Goal: Task Accomplishment & Management: Use online tool/utility

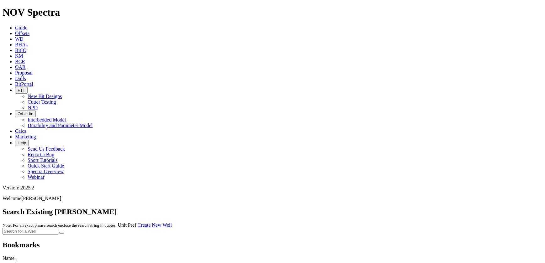
click at [27, 25] on span "Guide" at bounding box center [21, 27] width 12 height 5
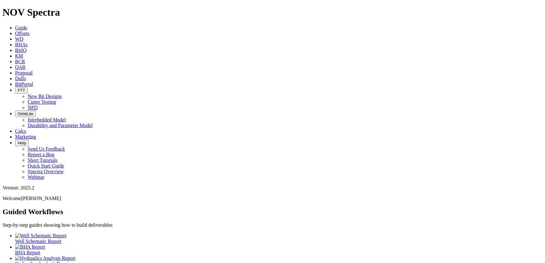
click at [29, 31] on span "Offsets" at bounding box center [22, 33] width 14 height 5
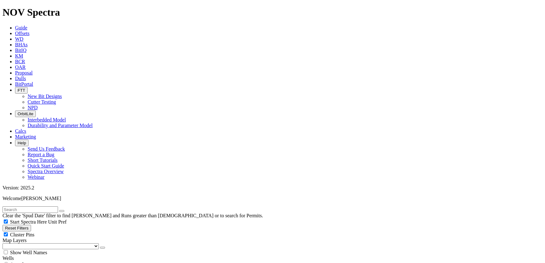
type input "9/22/20"
click at [34, 207] on div "Clear the 'Spud Date' filter to find Wells and Runs greater than 2 years old or…" at bounding box center [273, 213] width 540 height 12
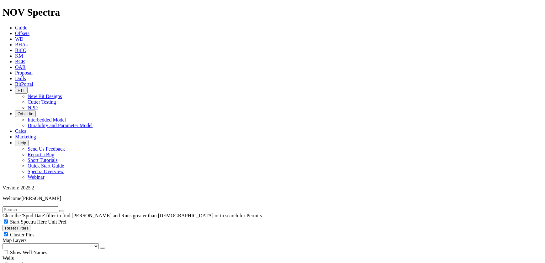
click at [37, 207] on input "text" at bounding box center [30, 210] width 55 height 7
type input "53"
click at [66, 210] on button "submit" at bounding box center [68, 211] width 5 height 2
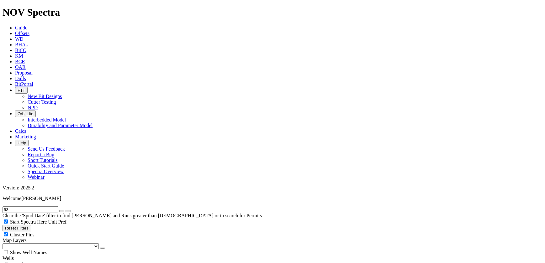
select select "8.75"
checkbox input "false"
select select "? number:8.75 ?"
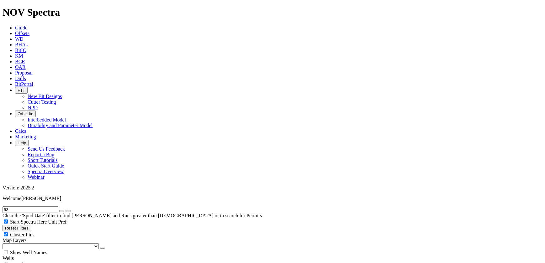
scroll to position [57, 0]
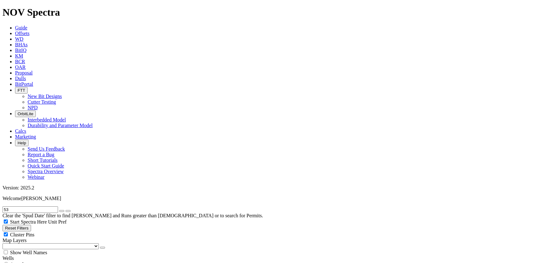
click at [25, 207] on input "53" at bounding box center [30, 210] width 55 height 7
type input "56"
click at [66, 210] on button "submit" at bounding box center [68, 211] width 5 height 2
click at [71, 210] on button "submit" at bounding box center [68, 211] width 5 height 2
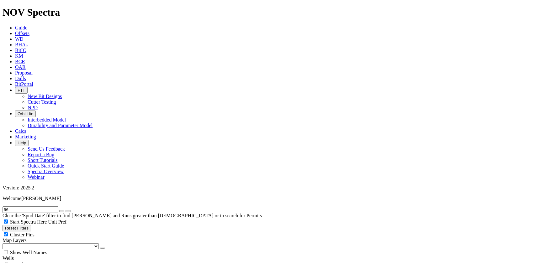
select select "? number:8.5 ?"
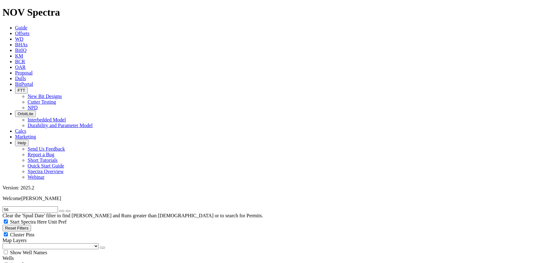
scroll to position [114, 0]
click at [62, 211] on icon "button" at bounding box center [62, 211] width 0 height 0
click at [57, 207] on input "text" at bounding box center [30, 210] width 55 height 7
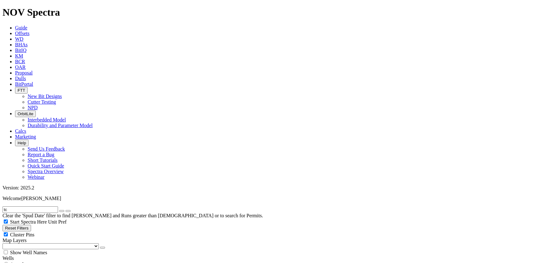
type input "t"
type input "a"
type input "tkc56"
click at [66, 210] on button "submit" at bounding box center [68, 211] width 5 height 2
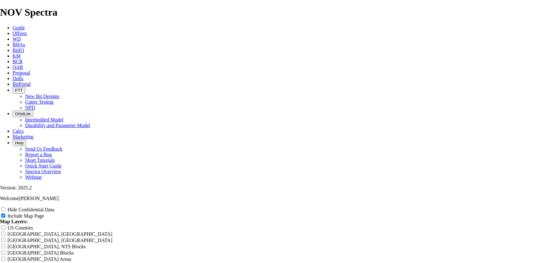
scroll to position [969, 0]
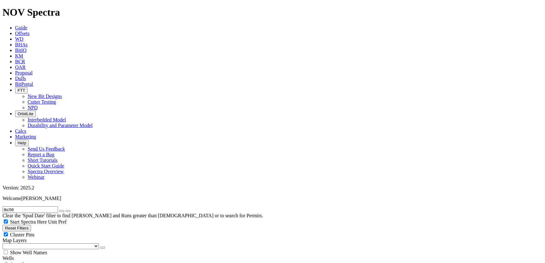
scroll to position [171, 0]
select select
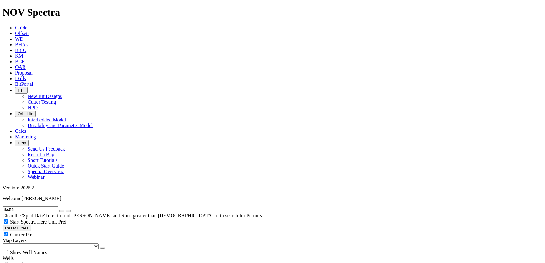
click at [27, 207] on input "tkc56" at bounding box center [30, 210] width 55 height 7
type input "tkc53"
click at [66, 210] on button "submit" at bounding box center [68, 211] width 5 height 2
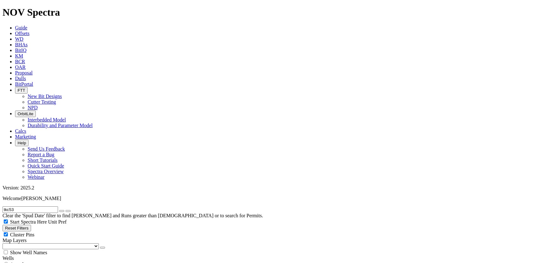
click at [62, 211] on icon "button" at bounding box center [62, 211] width 0 height 0
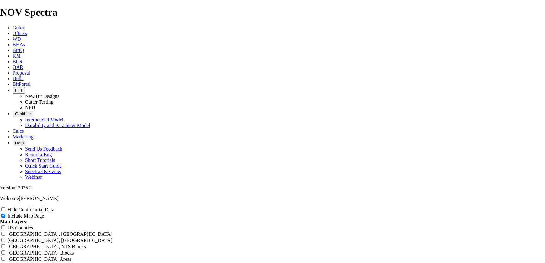
scroll to position [986, 0]
